Goal: Task Accomplishment & Management: Manage account settings

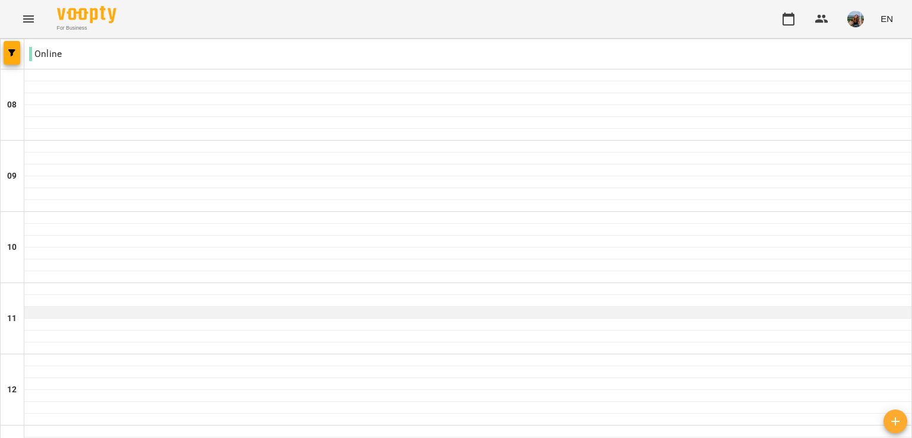
scroll to position [178, 0]
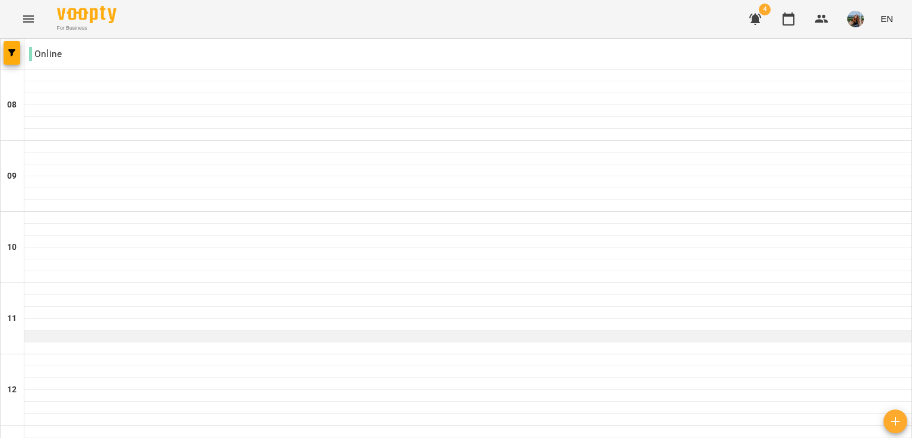
scroll to position [772, 0]
